Goal: Information Seeking & Learning: Find contact information

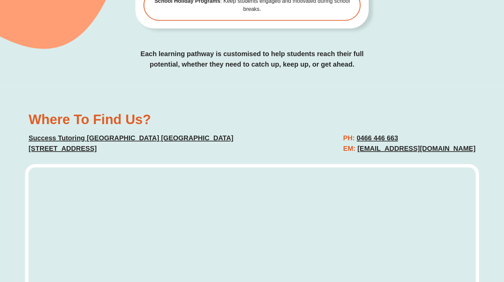
scroll to position [1765, 0]
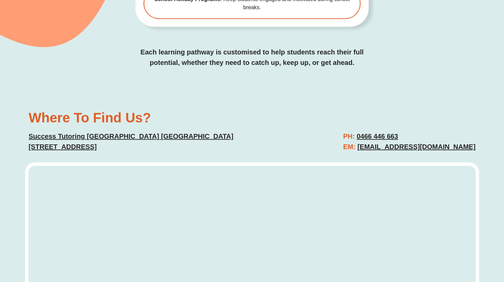
click at [264, 128] on div "PH: 0466 446 663 EM: Campbelltown@successtutoring.com.au" at bounding box center [366, 142] width 223 height 28
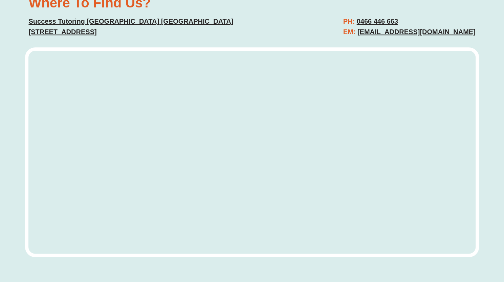
scroll to position [1881, 0]
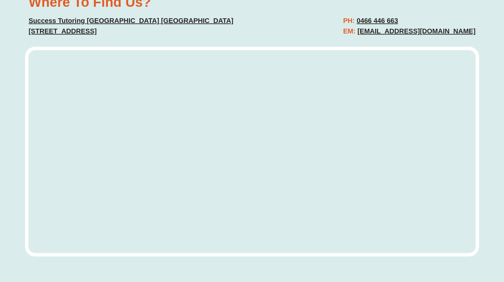
drag, startPoint x: 26, startPoint y: 8, endPoint x: 197, endPoint y: 12, distance: 170.9
click at [197, 12] on div "Where To Find Us? Success Tutoring Campbelltown NSW Suite 1.16/4 Hyde Parade,Ca…" at bounding box center [136, 16] width 223 height 48
copy u "Suite 1.16/4 Hyde Parade,Campbelltown, NSW 2560"
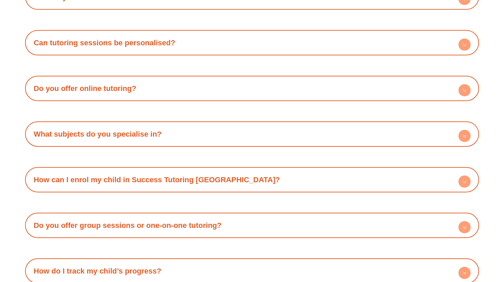
scroll to position [2730, 0]
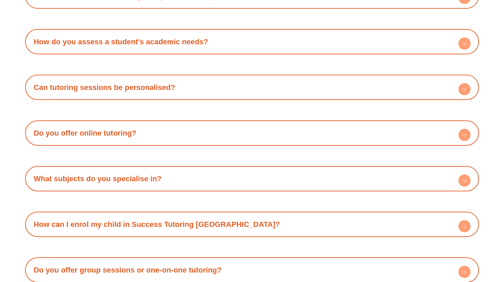
click at [97, 120] on div "Do you offer online tutoring? Yes! We provide both in-person and interactive on…" at bounding box center [251, 132] width 453 height 25
click at [97, 129] on link "Do you offer online tutoring?" at bounding box center [84, 133] width 102 height 8
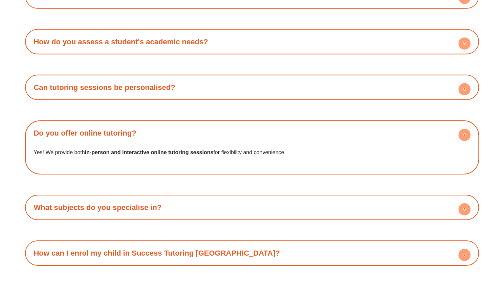
click at [97, 129] on link "Do you offer online tutoring?" at bounding box center [84, 133] width 102 height 8
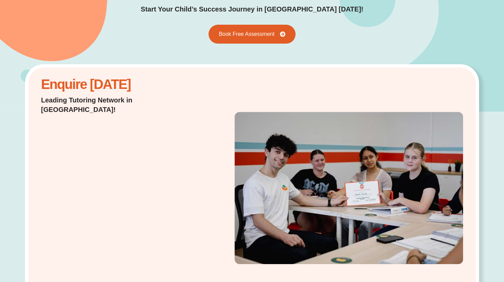
scroll to position [0, 0]
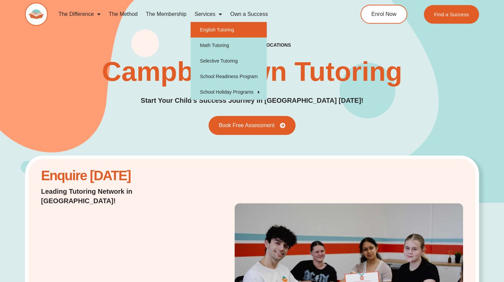
click at [220, 29] on link "English Tutoring" at bounding box center [228, 30] width 76 height 16
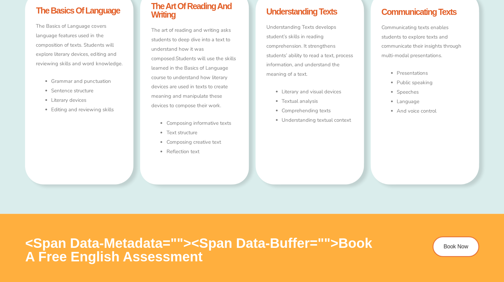
scroll to position [436, 0]
